Goal: Transaction & Acquisition: Purchase product/service

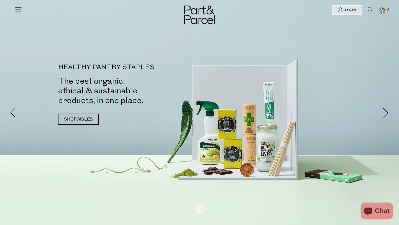
click at [20, 12] on icon at bounding box center [18, 9] width 8 height 8
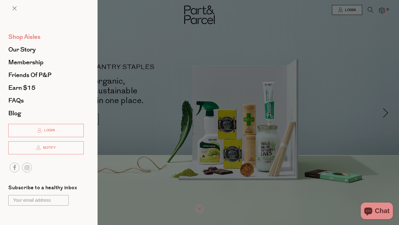
click at [30, 37] on span "Shop Aisles" at bounding box center [24, 36] width 32 height 9
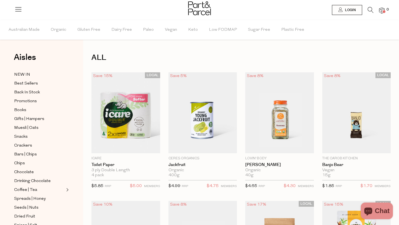
click at [19, 10] on icon at bounding box center [18, 9] width 8 height 8
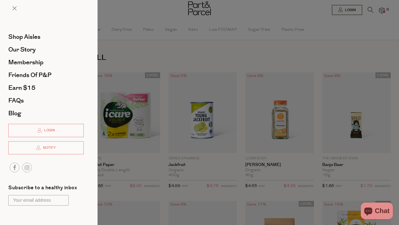
click at [166, 59] on div at bounding box center [199, 112] width 399 height 225
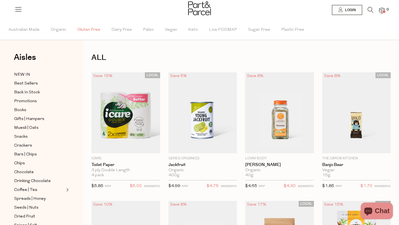
click at [90, 31] on span "Gluten Free" at bounding box center [88, 29] width 23 height 19
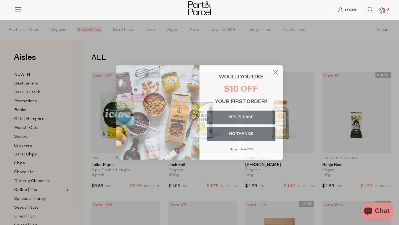
click at [273, 73] on circle "Close dialog" at bounding box center [275, 72] width 9 height 9
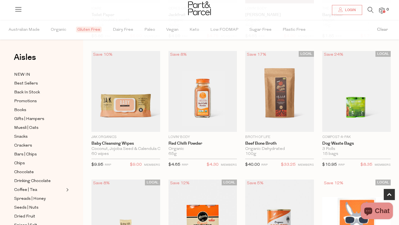
scroll to position [150, 0]
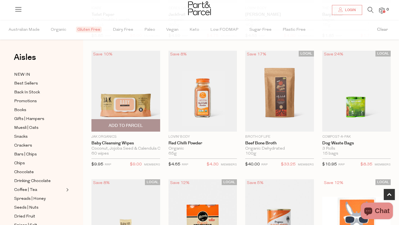
click at [86, 112] on div "Save 10% 1 Add To Parcel Jak Organics Baby Cleansing Wipes Coconut, Jojoba Seed…" at bounding box center [121, 111] width 77 height 120
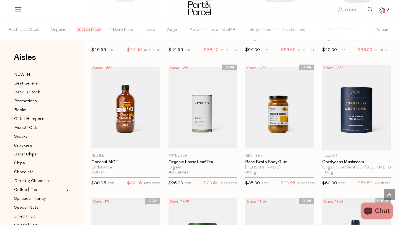
scroll to position [1039, 0]
